Goal: Task Accomplishment & Management: Manage account settings

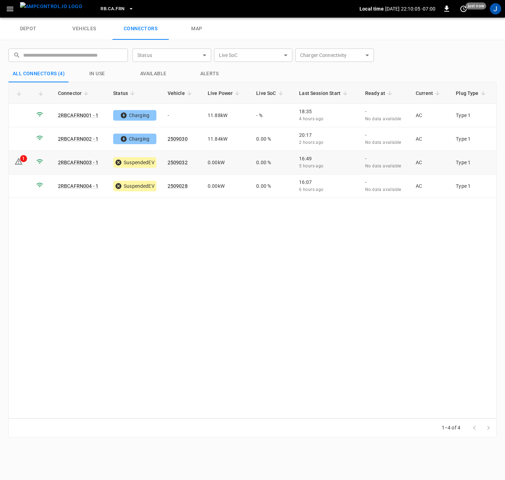
click at [24, 162] on td "1" at bounding box center [20, 163] width 22 height 24
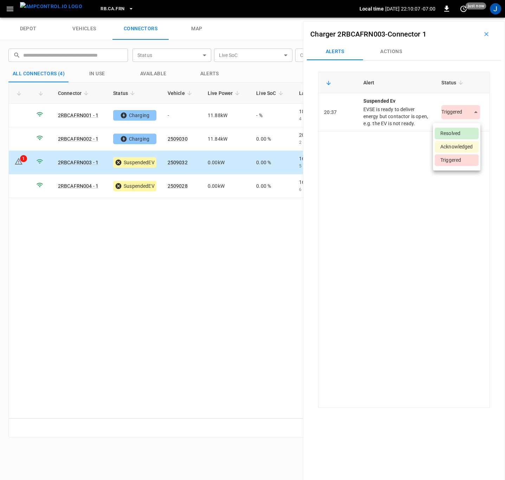
click at [466, 18] on body "RB.CA.FRN Local time [DATE] 22:10:07 -07:00 0 just now J depot vehicles connect…" at bounding box center [252, 9] width 505 height 18
click at [458, 132] on li "Resolved" at bounding box center [457, 134] width 44 height 12
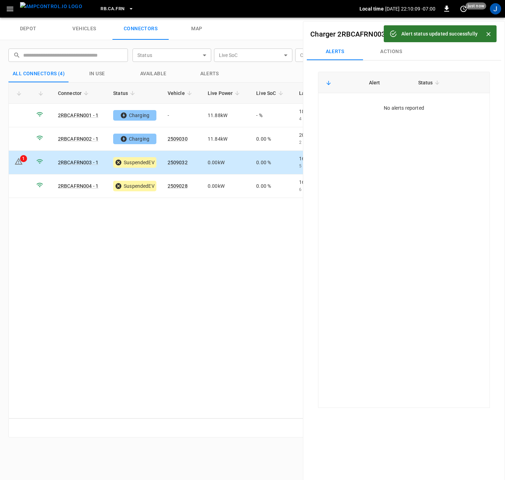
click at [249, 244] on div "Connector Status Vehicle Live Power Live SoC Last Session Start Ready at Curren…" at bounding box center [252, 250] width 488 height 336
click at [483, 35] on icon "button" at bounding box center [486, 34] width 7 height 7
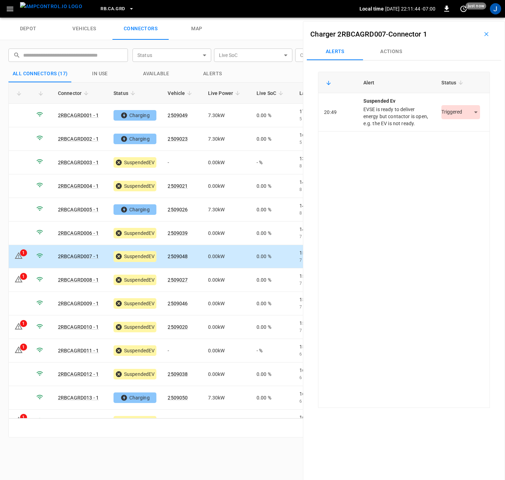
click at [466, 18] on body "RB.CA.GRD Local time [DATE] 22:11:44 -07:00 0 just now J depot vehicles connect…" at bounding box center [252, 9] width 505 height 18
click at [460, 135] on li "Resolved" at bounding box center [457, 134] width 44 height 12
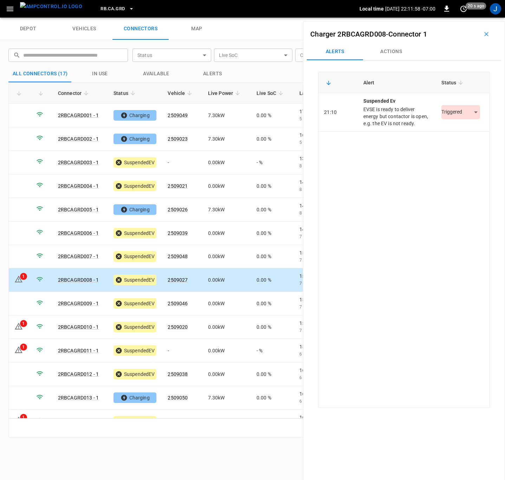
click at [471, 18] on body "RB.CA.GRD Local time [DATE] 22:11:58 -07:00 0 20 s ago J depot vehicles connect…" at bounding box center [252, 9] width 505 height 18
click at [461, 133] on li "Resolved" at bounding box center [457, 134] width 44 height 12
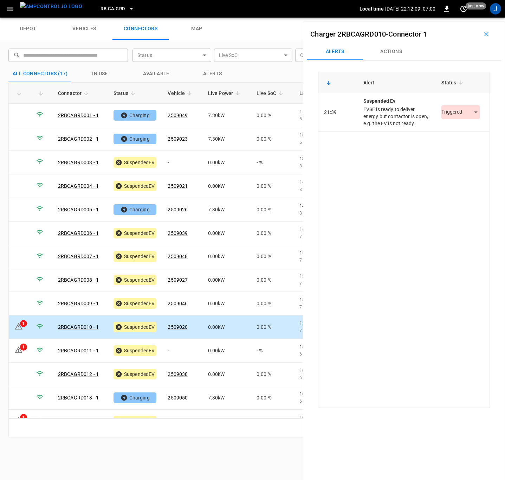
click at [469, 18] on body "RB.CA.GRD Local time [DATE] 22:12:09 -07:00 0 just now J depot vehicles connect…" at bounding box center [252, 9] width 505 height 18
click at [461, 131] on li "Resolved" at bounding box center [457, 134] width 44 height 12
click at [24, 352] on td "1" at bounding box center [20, 351] width 22 height 24
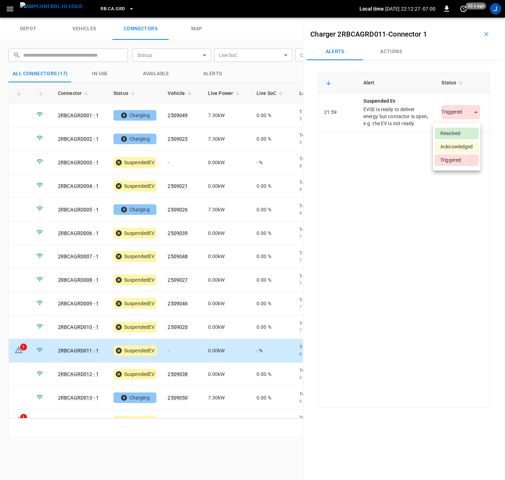
click at [472, 18] on body "RB.CA.GRD Local time [DATE] 22:12:27 -07:00 0 20 s ago J depot vehicles connect…" at bounding box center [252, 9] width 505 height 18
click at [461, 136] on li "Resolved" at bounding box center [457, 134] width 44 height 12
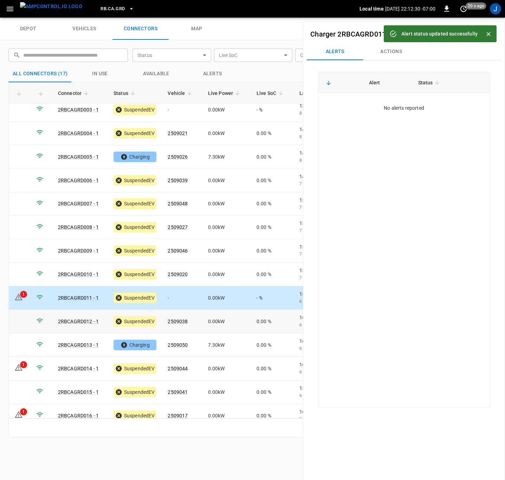
scroll to position [86, 0]
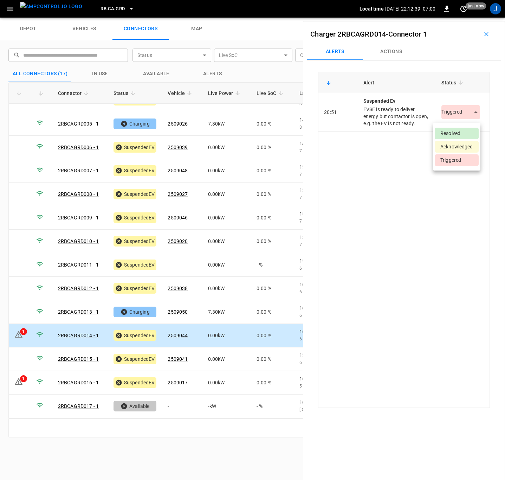
click at [464, 18] on body "RB.CA.GRD Local time [DATE] 22:12:39 -07:00 0 just now J depot vehicles connect…" at bounding box center [252, 9] width 505 height 18
click at [456, 133] on li "Resolved" at bounding box center [457, 134] width 44 height 12
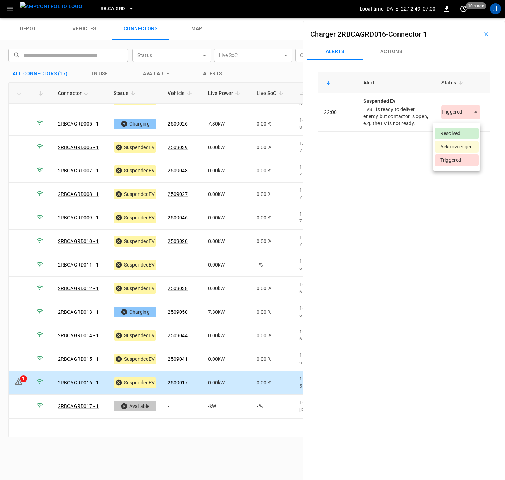
click at [467, 18] on body "RB.CA.GRD Local time [DATE] 22:12:49 -07:00 0 10 s ago J depot vehicles connect…" at bounding box center [252, 9] width 505 height 18
click at [455, 132] on li "Resolved" at bounding box center [457, 134] width 44 height 12
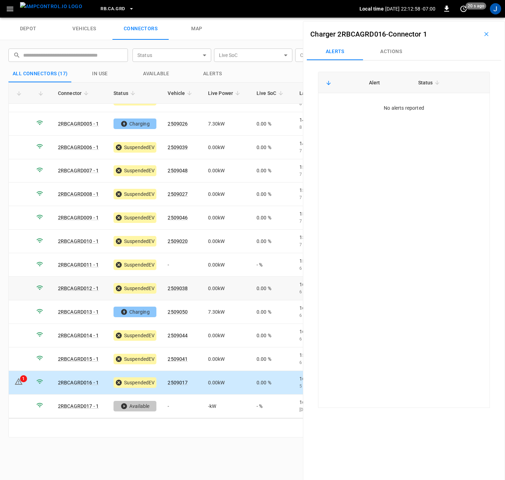
scroll to position [0, 0]
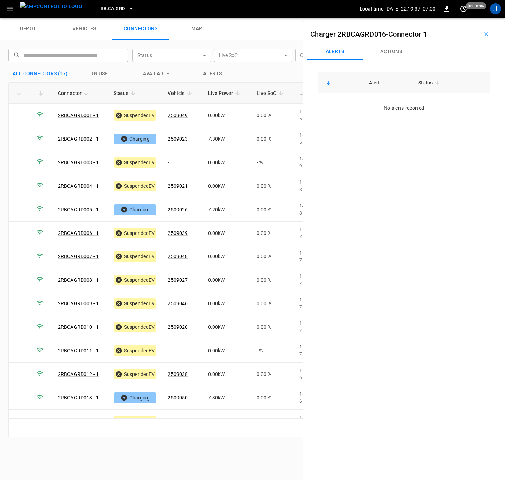
drag, startPoint x: 482, startPoint y: 34, endPoint x: 225, endPoint y: 233, distance: 325.4
click at [485, 34] on icon "button" at bounding box center [487, 34] width 4 height 4
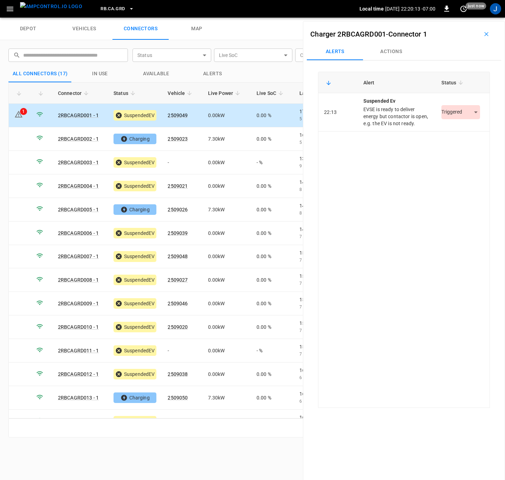
click at [464, 18] on body "RB.CA.GRD Local time [DATE] 22:20:13 -07:00 0 just now J depot vehicles connect…" at bounding box center [252, 9] width 505 height 18
click at [463, 134] on li "Resolved" at bounding box center [457, 134] width 44 height 12
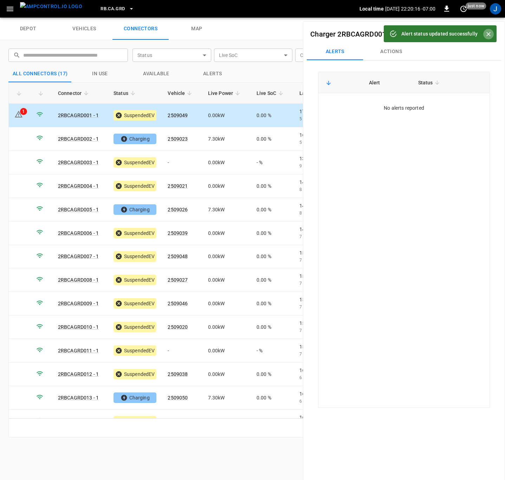
click at [489, 33] on icon "Close" at bounding box center [488, 34] width 7 height 7
click at [485, 34] on icon "button" at bounding box center [486, 34] width 7 height 7
